Goal: Contribute content: Contribute content

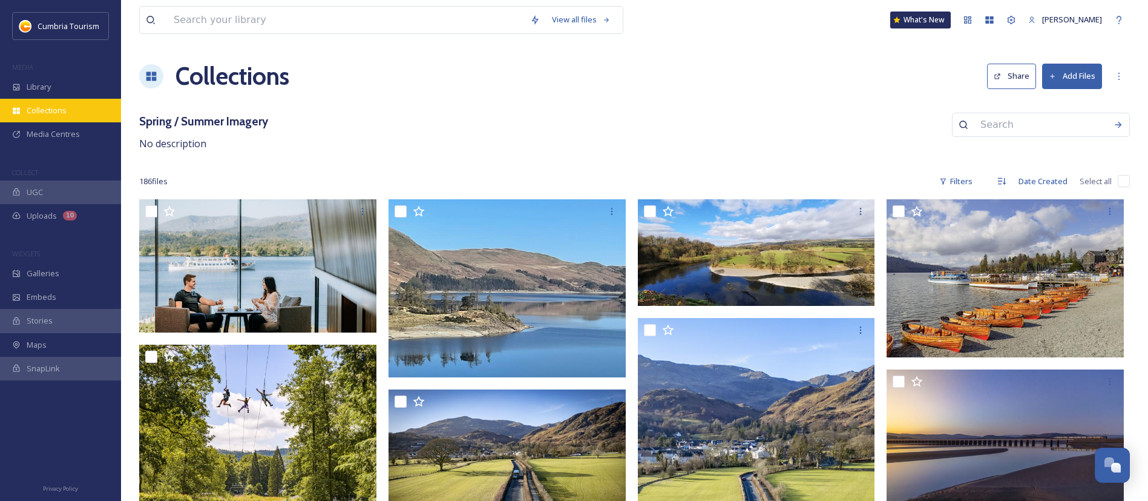
click at [64, 105] on span "Collections" at bounding box center [47, 111] width 40 height 12
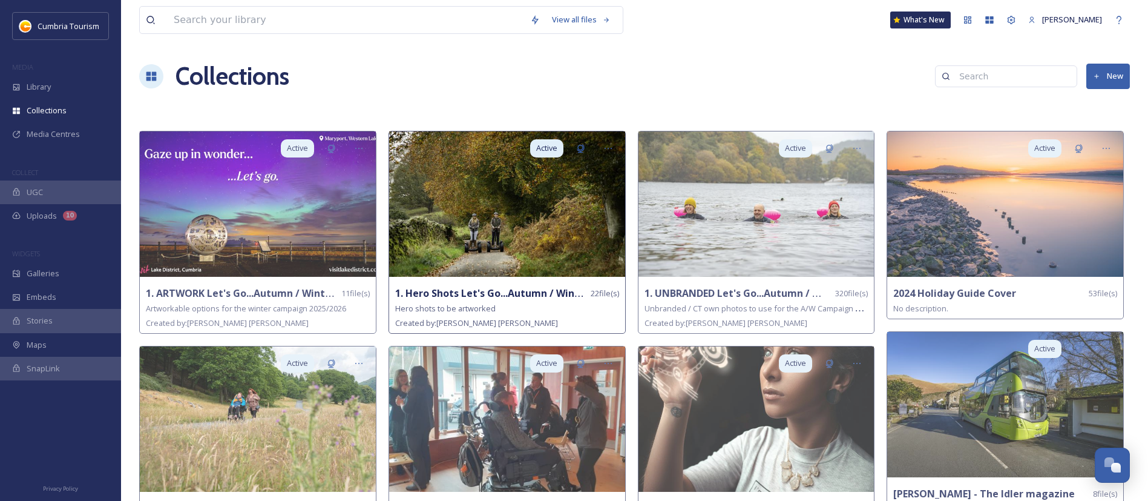
click at [554, 257] on img at bounding box center [507, 203] width 236 height 145
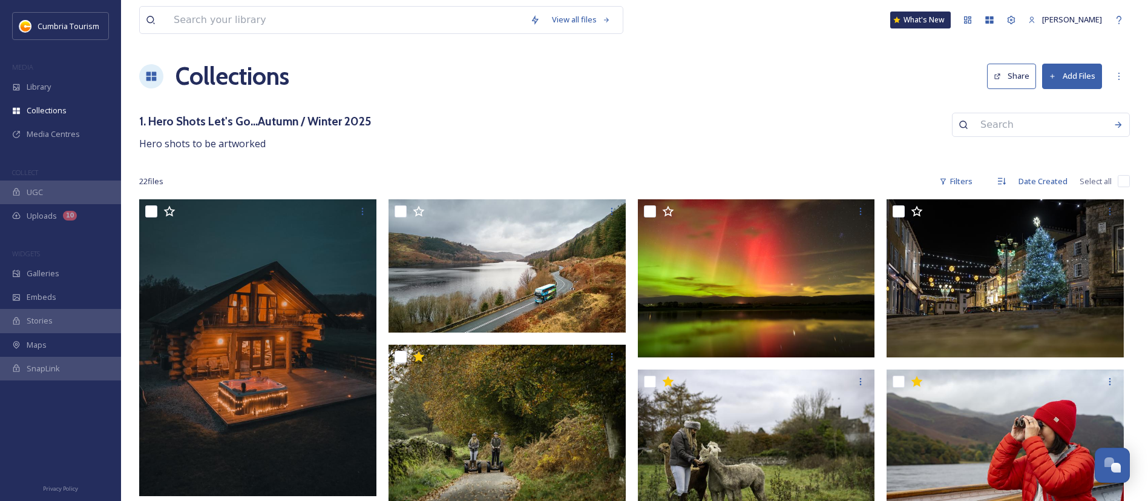
click at [1079, 74] on button "Add Files" at bounding box center [1072, 76] width 60 height 25
click at [834, 140] on div "1. Hero Shots Let's Go...Autumn / Winter 2025 Hero shots to be artworked" at bounding box center [634, 132] width 991 height 39
click at [1072, 77] on button "Add Files" at bounding box center [1072, 76] width 60 height 25
click at [1073, 79] on button "Add Files" at bounding box center [1072, 76] width 60 height 25
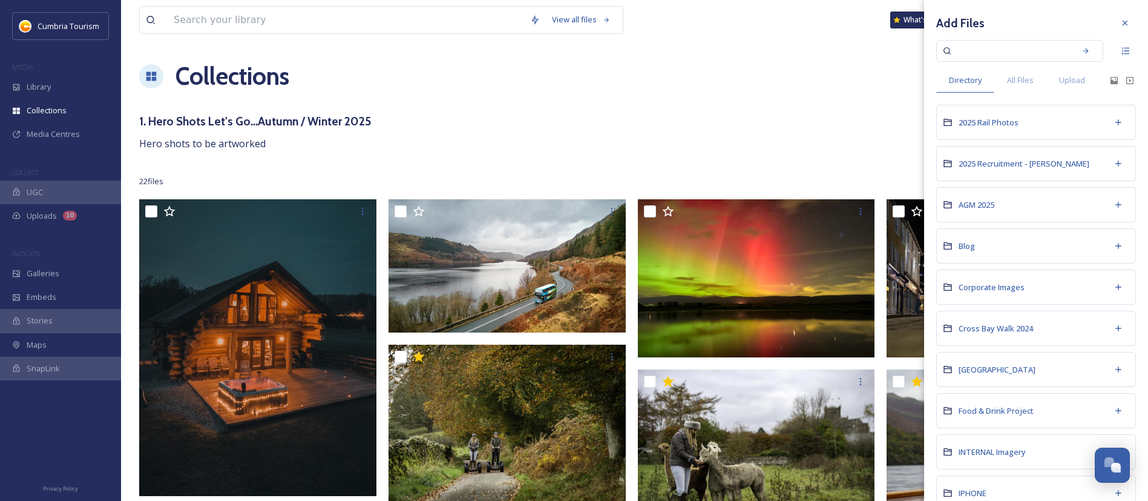
scroll to position [0, 3]
click at [1020, 77] on span "All Files" at bounding box center [1020, 80] width 27 height 12
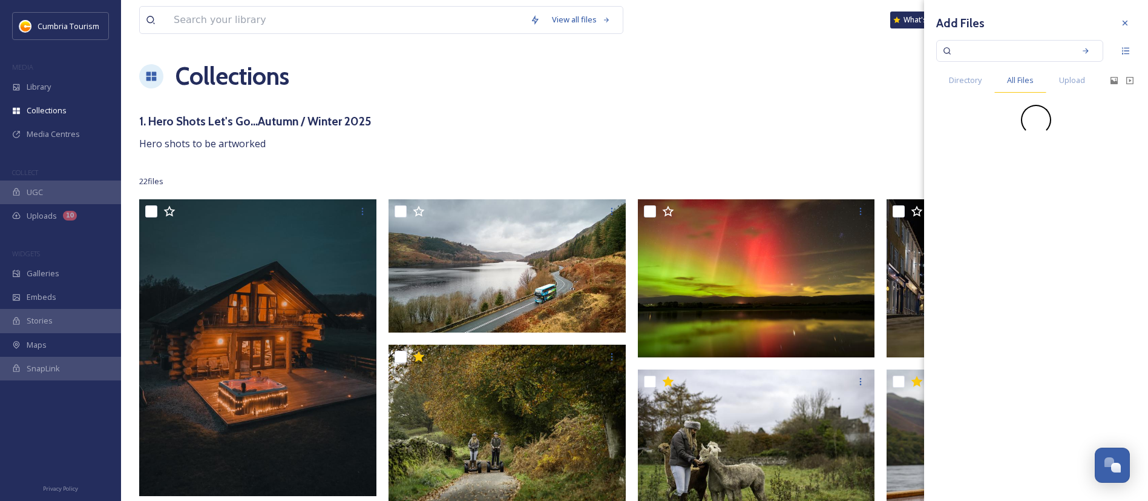
scroll to position [0, 0]
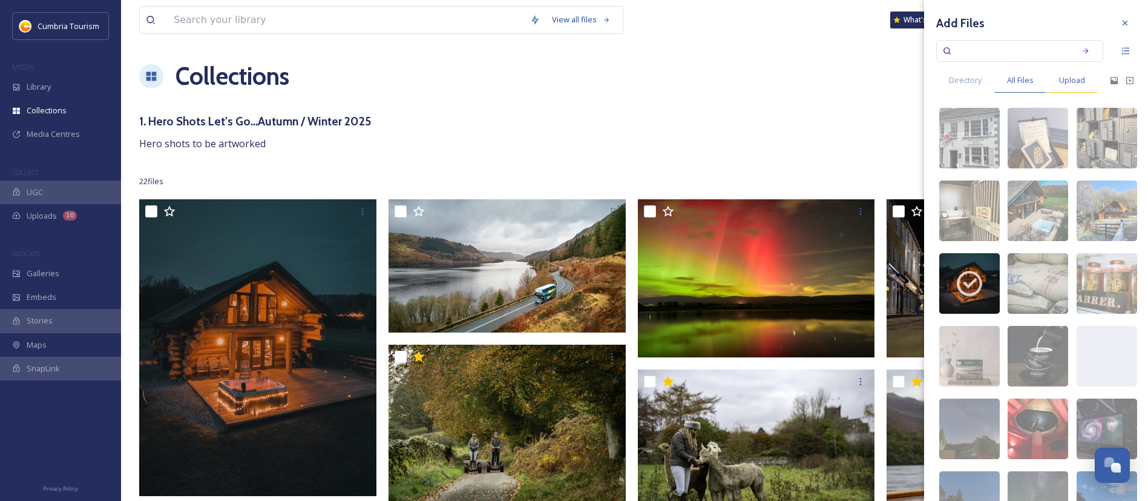
click at [1067, 88] on div "Upload" at bounding box center [1072, 80] width 51 height 25
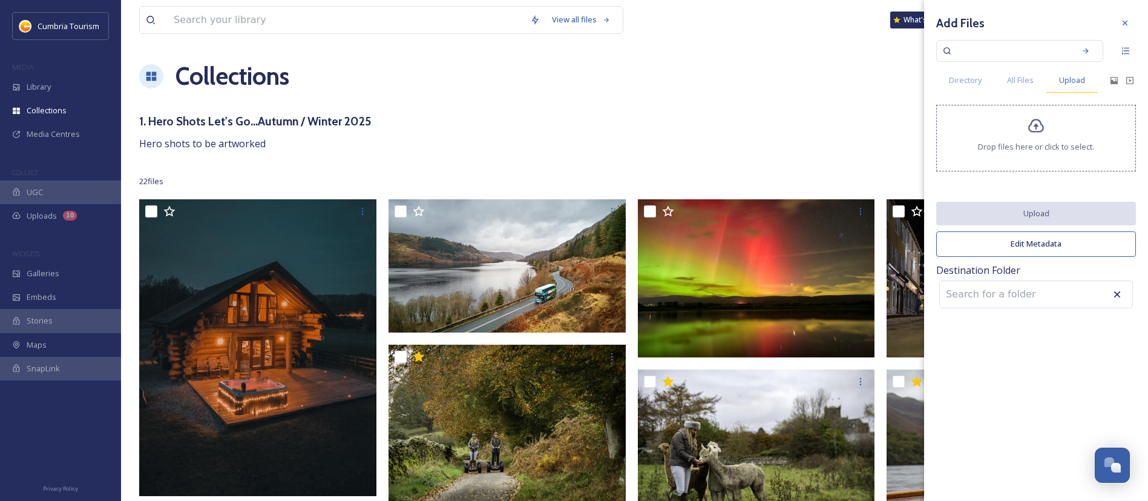
click at [1071, 80] on span "Upload" at bounding box center [1072, 80] width 26 height 12
click at [1021, 156] on div "Drop files here or click to select." at bounding box center [1036, 138] width 200 height 67
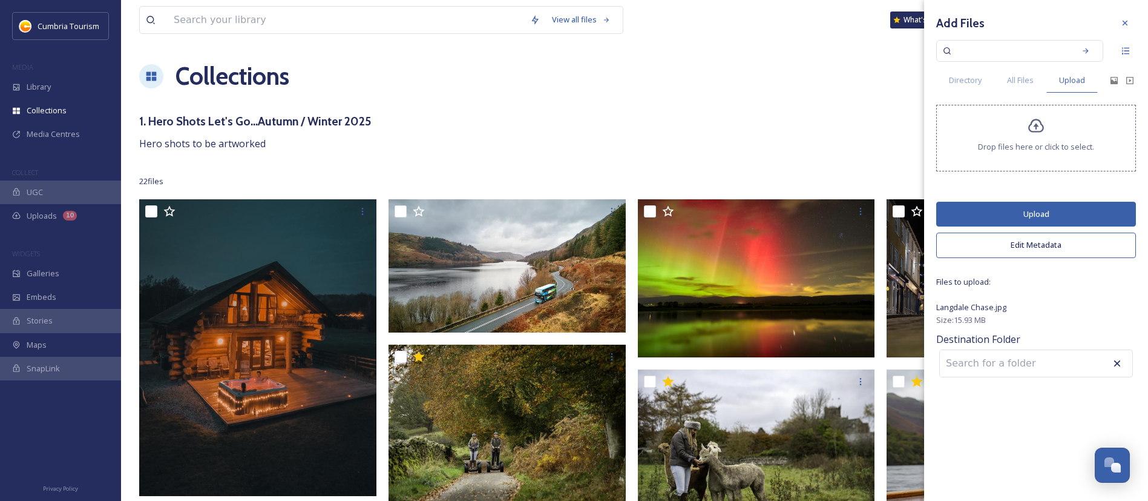
click at [1045, 217] on button "Upload" at bounding box center [1036, 214] width 200 height 25
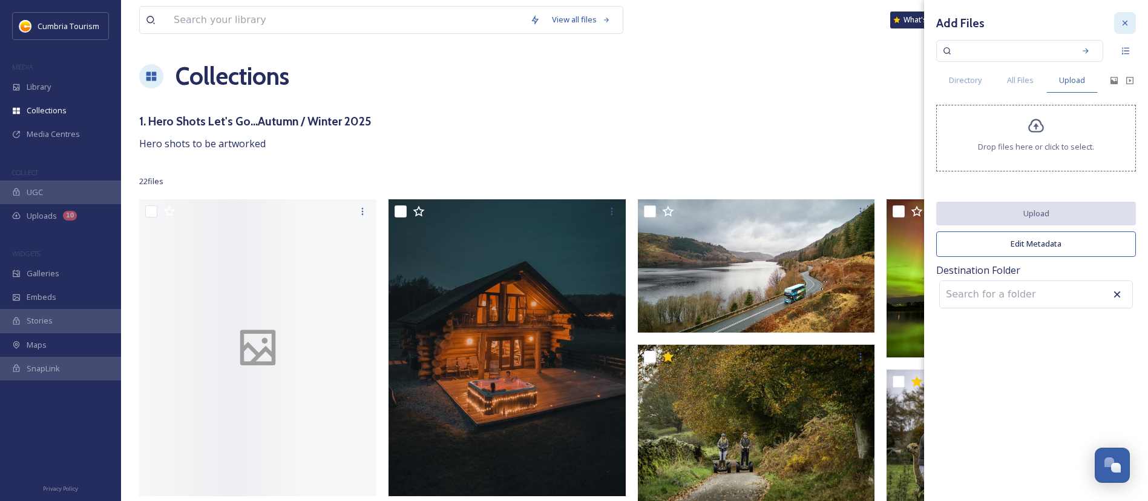
click at [1119, 21] on div at bounding box center [1125, 23] width 22 height 22
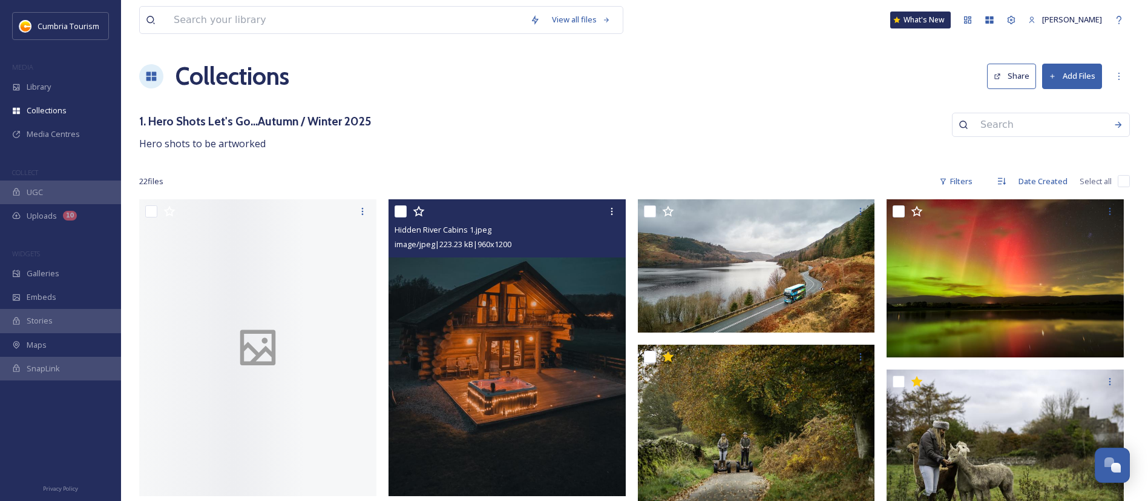
click at [508, 392] on img at bounding box center [507, 347] width 237 height 297
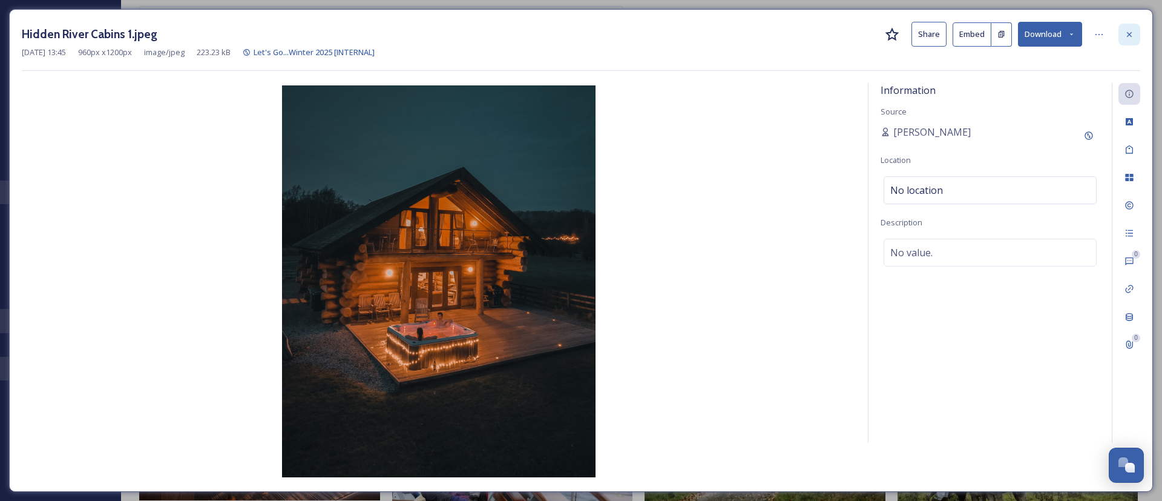
click at [1133, 38] on icon at bounding box center [1130, 35] width 10 height 10
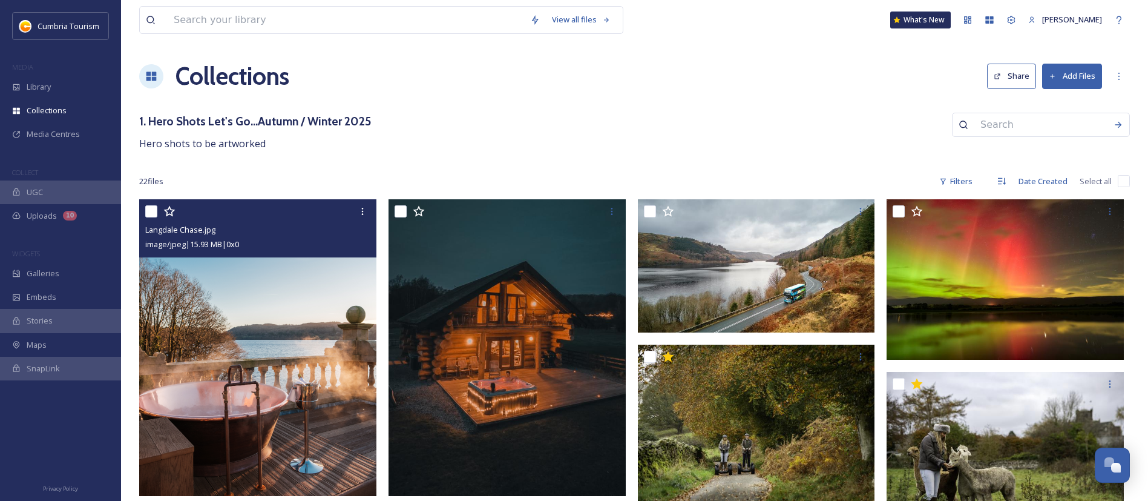
click at [335, 336] on img at bounding box center [257, 347] width 237 height 297
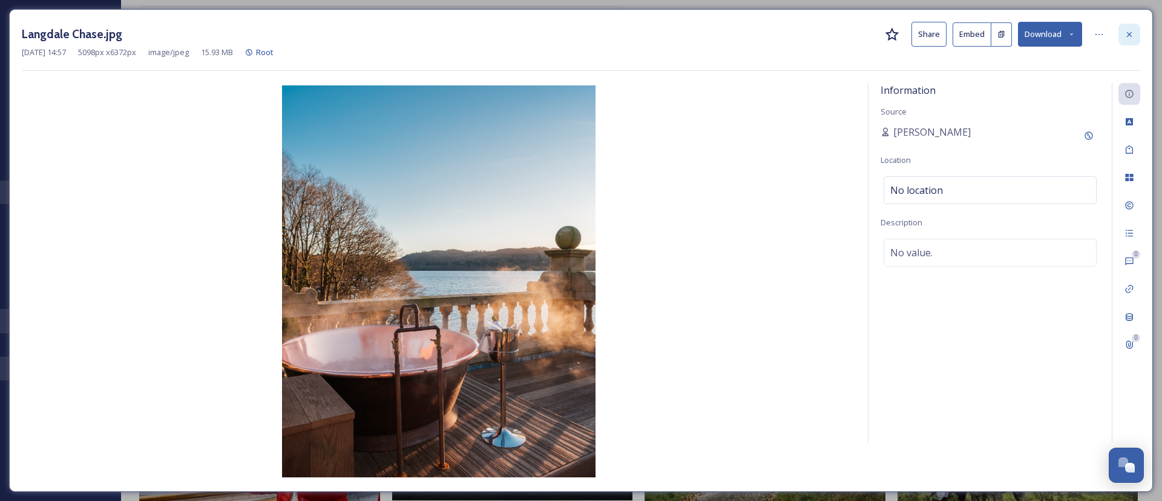
click at [1129, 38] on icon at bounding box center [1130, 35] width 10 height 10
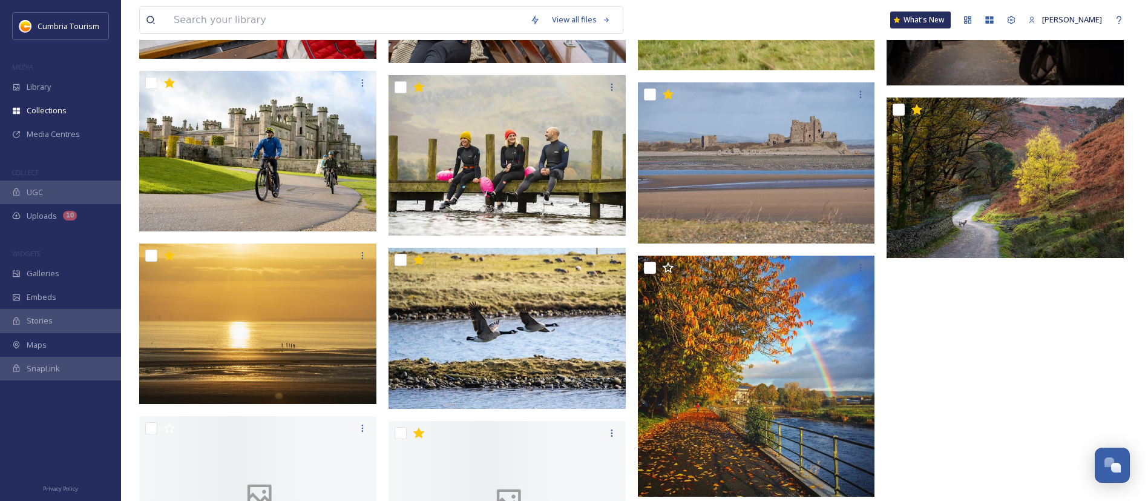
scroll to position [869, 0]
